Goal: Task Accomplishment & Management: Complete application form

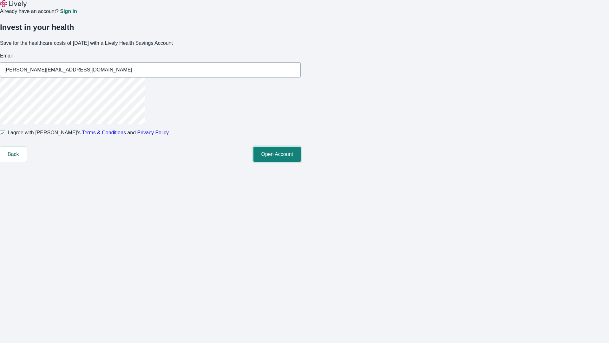
click at [301, 162] on button "Open Account" at bounding box center [277, 154] width 47 height 15
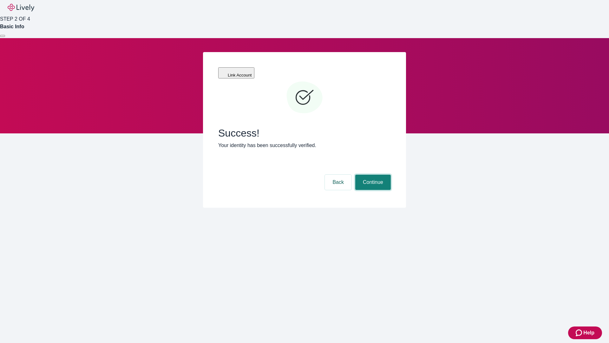
click at [372, 175] on button "Continue" at bounding box center [373, 182] width 36 height 15
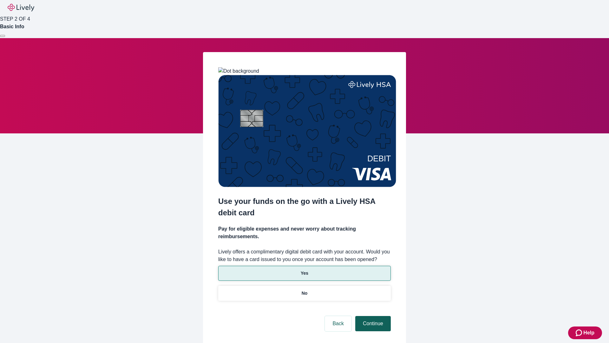
click at [304, 270] on p "Yes" at bounding box center [305, 273] width 8 height 7
click at [372, 316] on button "Continue" at bounding box center [373, 323] width 36 height 15
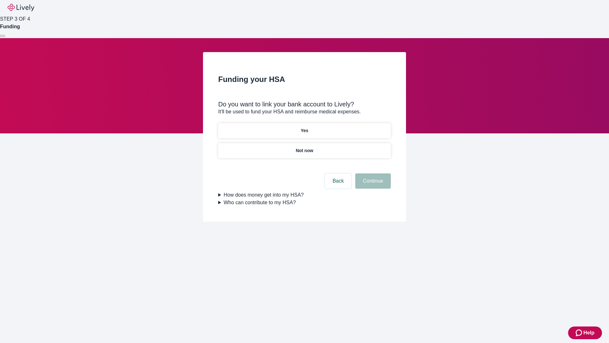
click at [304, 147] on p "Not now" at bounding box center [304, 150] width 17 height 7
click at [372, 185] on button "Continue" at bounding box center [373, 180] width 36 height 15
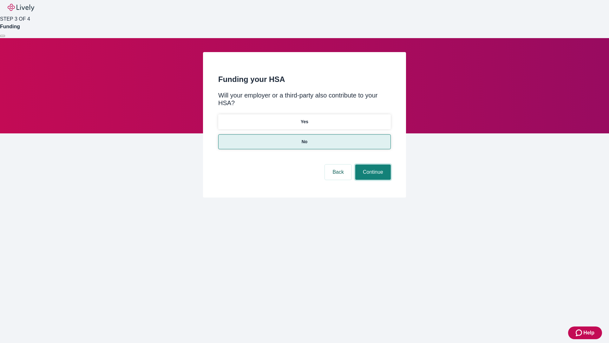
click at [372, 164] on button "Continue" at bounding box center [373, 171] width 36 height 15
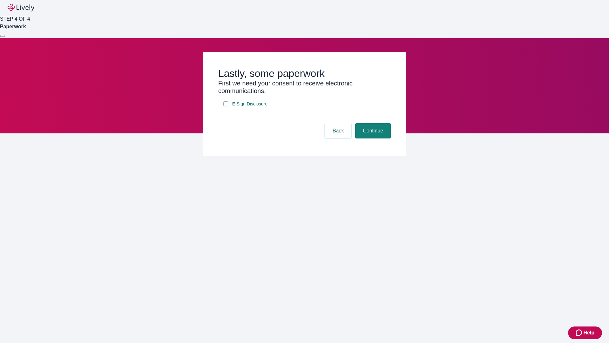
click at [226, 106] on input "E-Sign Disclosure" at bounding box center [225, 103] width 5 height 5
checkbox input "true"
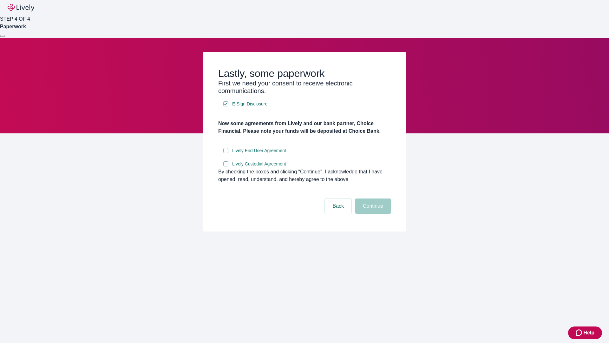
click at [226, 153] on input "Lively End User Agreement" at bounding box center [225, 150] width 5 height 5
checkbox input "true"
click at [226, 166] on input "Lively Custodial Agreement" at bounding box center [225, 163] width 5 height 5
checkbox input "true"
click at [372, 214] on button "Continue" at bounding box center [373, 205] width 36 height 15
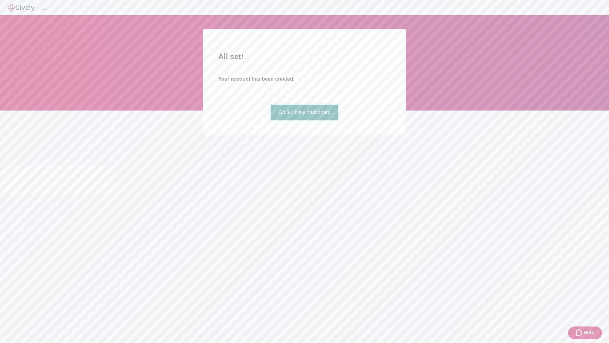
click at [304, 120] on link "Go to Lively dashboard" at bounding box center [305, 112] width 68 height 15
